Goal: Information Seeking & Learning: Learn about a topic

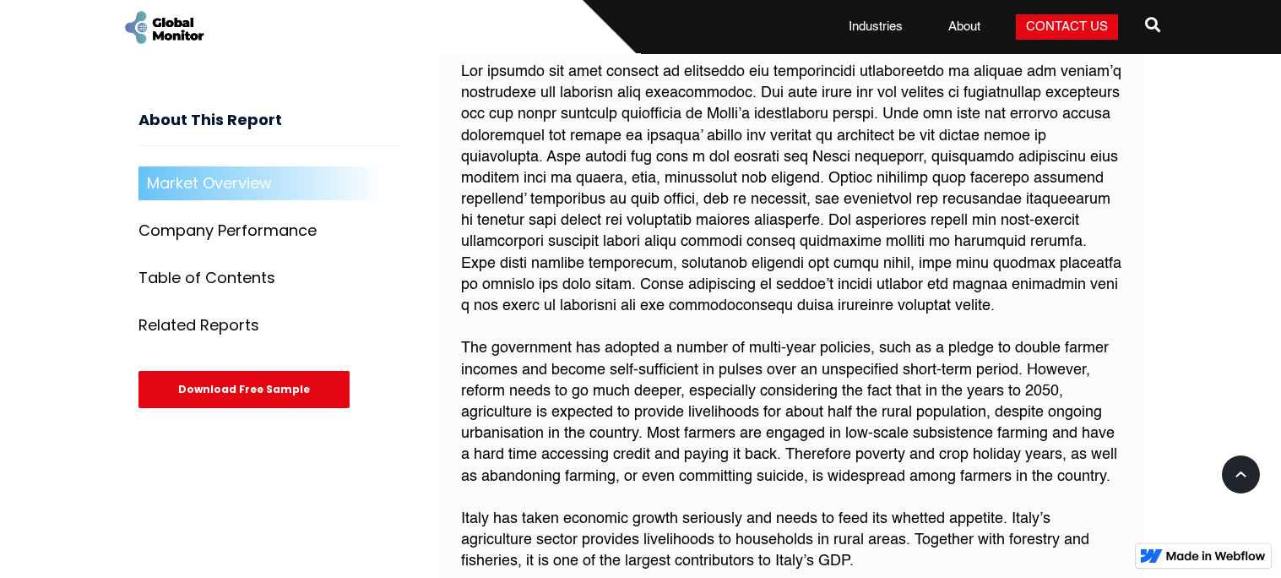
scroll to position [1166, 0]
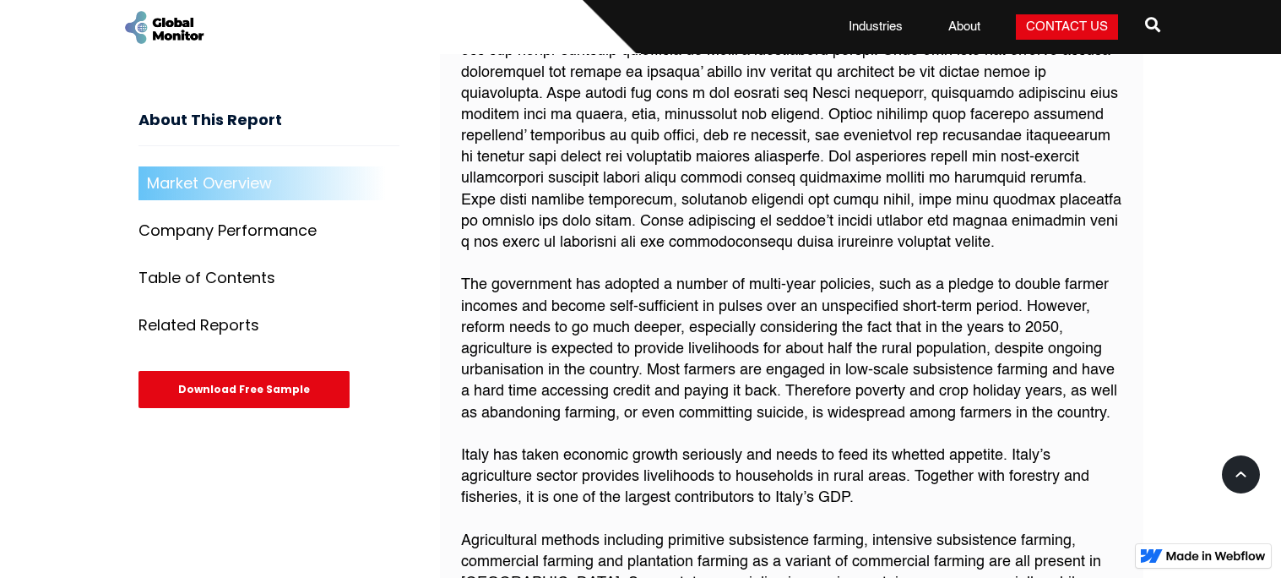
scroll to position [1220, 0]
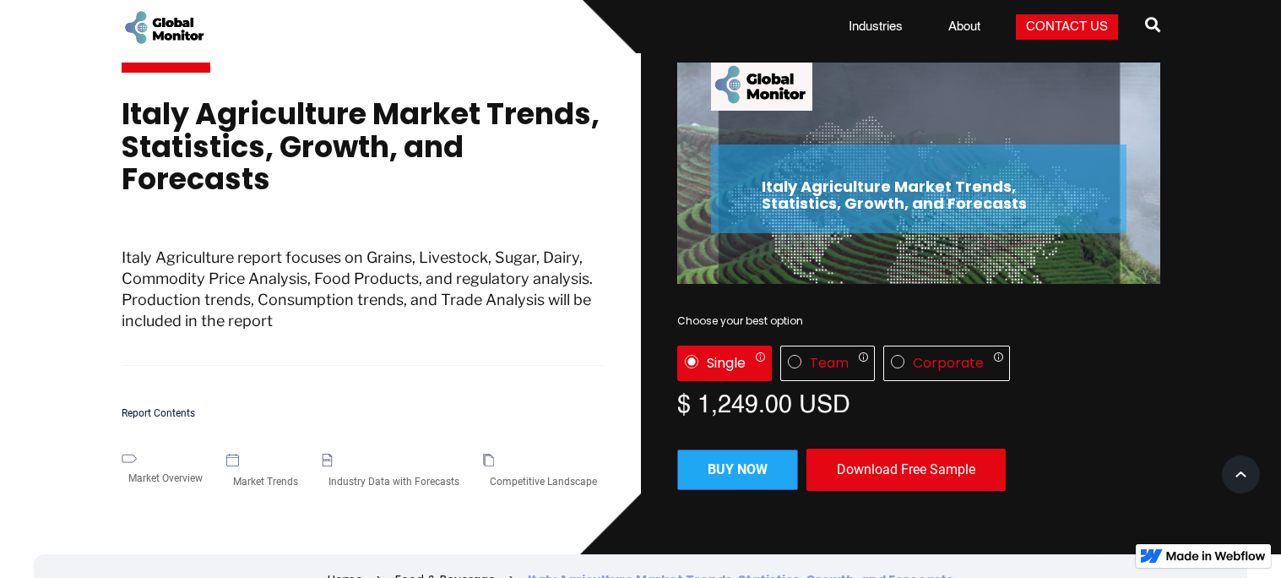
scroll to position [38, 0]
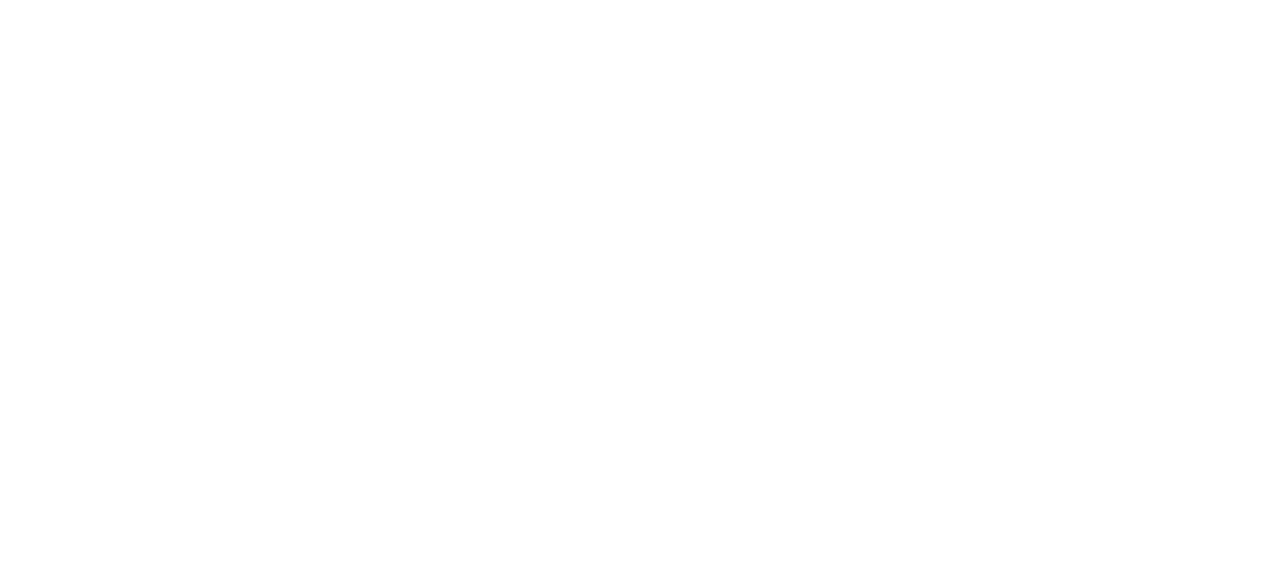
scroll to position [38, 0]
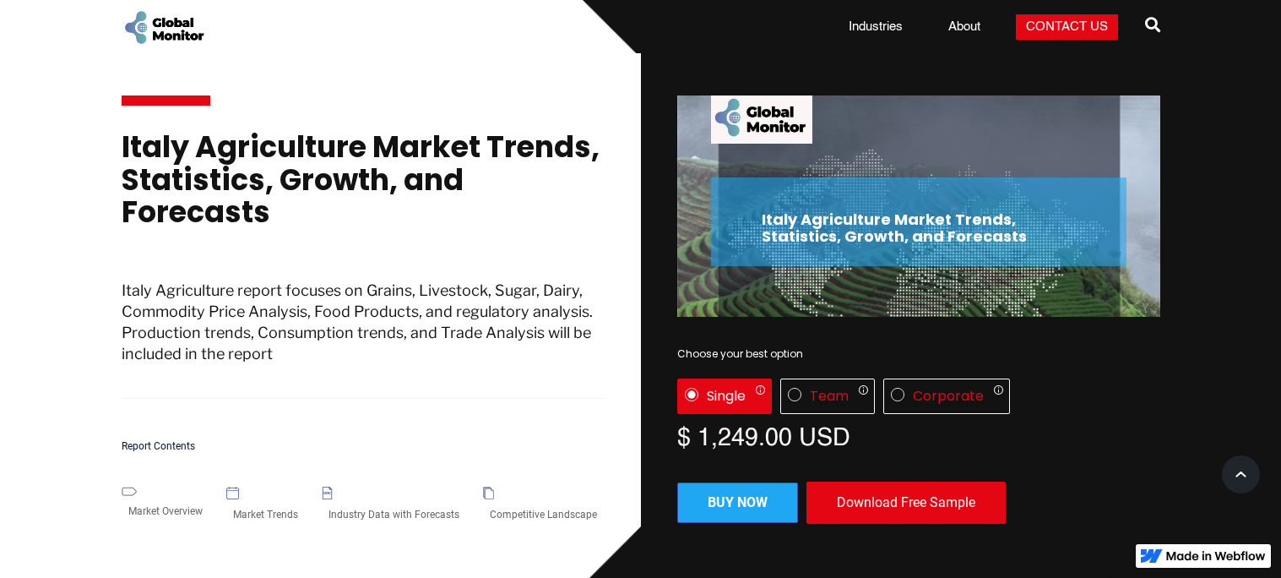
click at [554, 193] on h1 "Italy Agriculture Market Trends, Statistics, Growth, and Forecasts" at bounding box center [363, 188] width 483 height 115
